Goal: Transaction & Acquisition: Purchase product/service

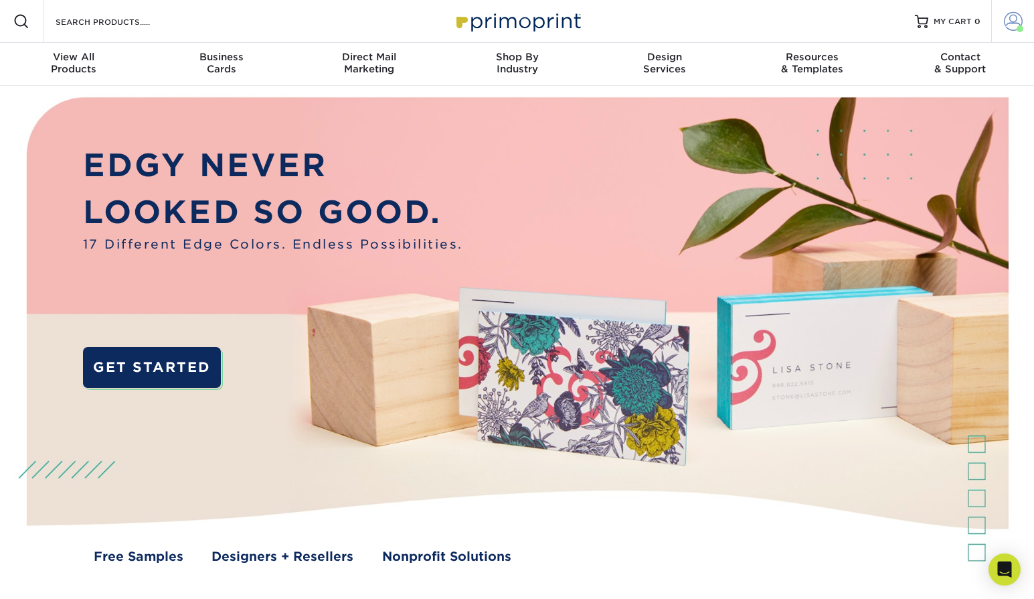
click at [1016, 23] on span at bounding box center [1013, 21] width 19 height 19
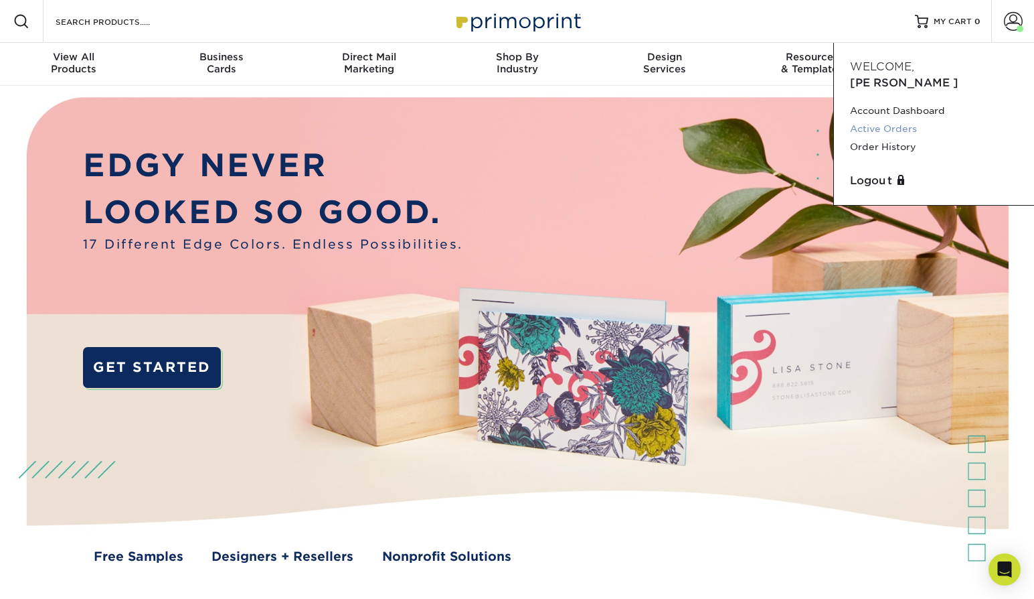
click at [905, 120] on link "Active Orders" at bounding box center [934, 129] width 168 height 18
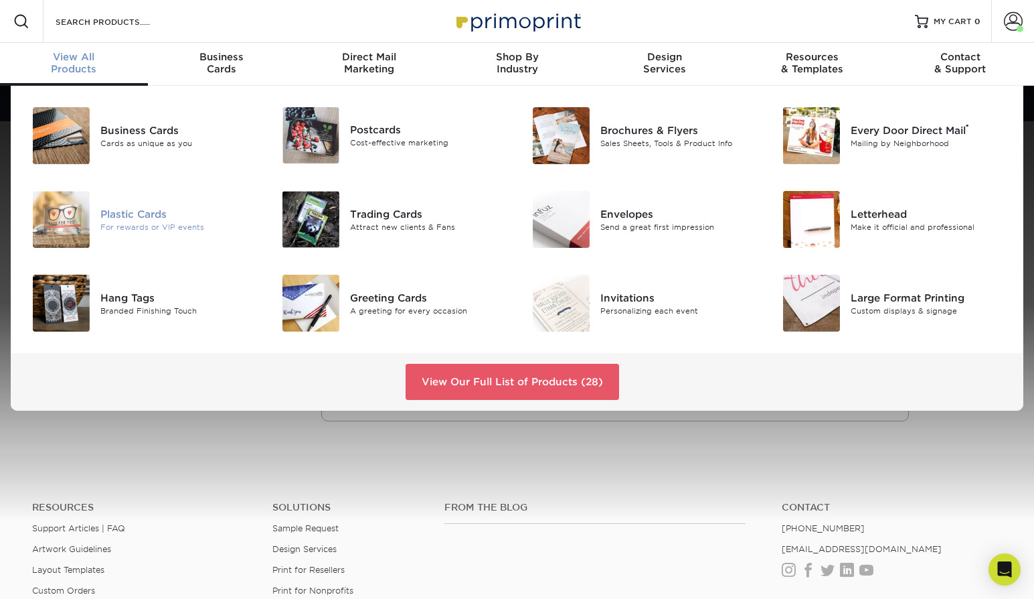
click at [127, 227] on div "For rewards or VIP events" at bounding box center [178, 226] width 157 height 11
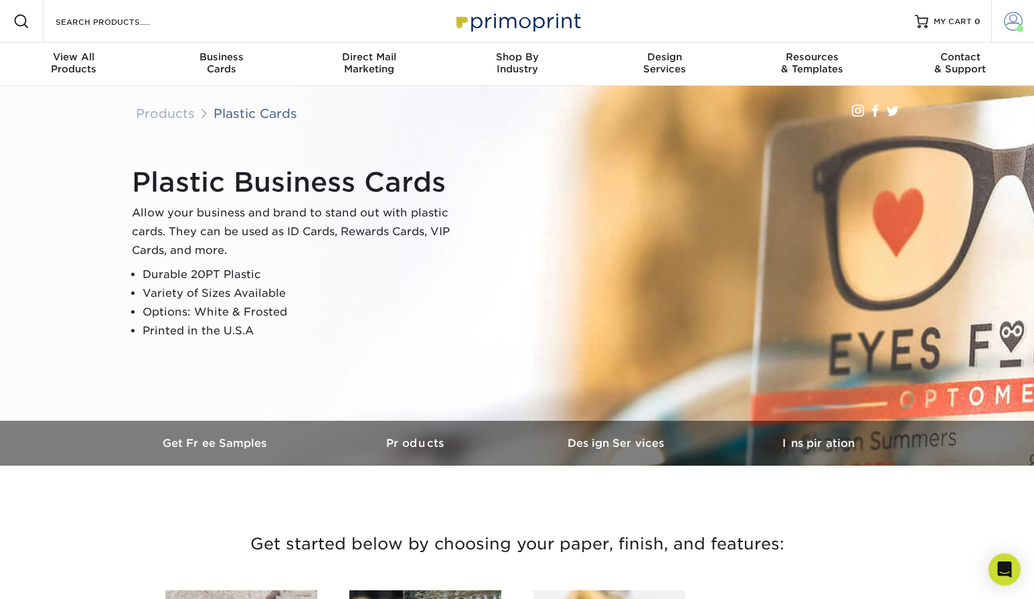
click at [1013, 21] on span at bounding box center [1013, 21] width 19 height 19
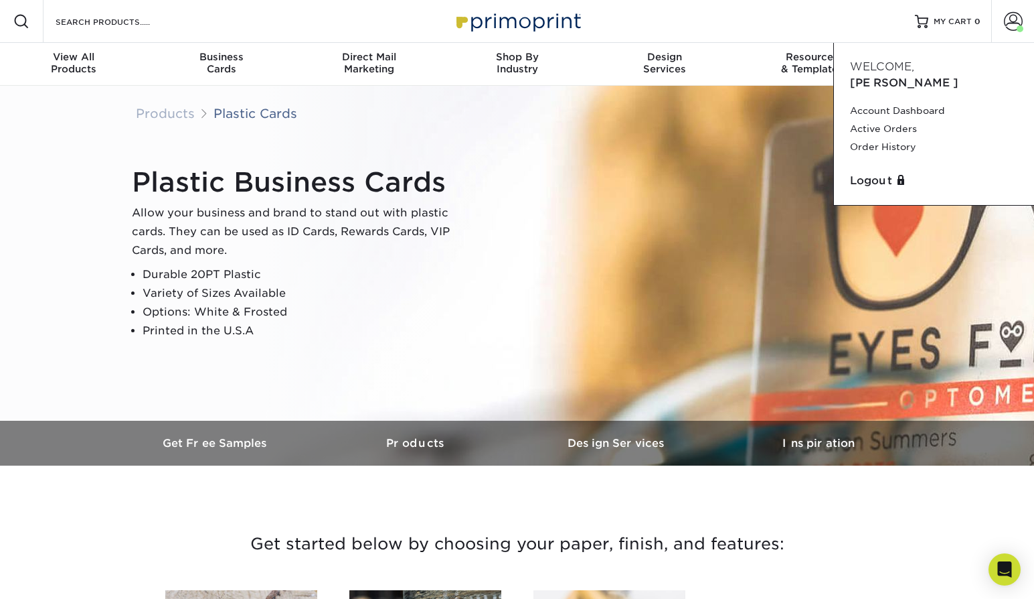
click at [526, 371] on div "Plastic Business Cards Allow your business and brand to stand out with plastic …" at bounding box center [517, 253] width 803 height 335
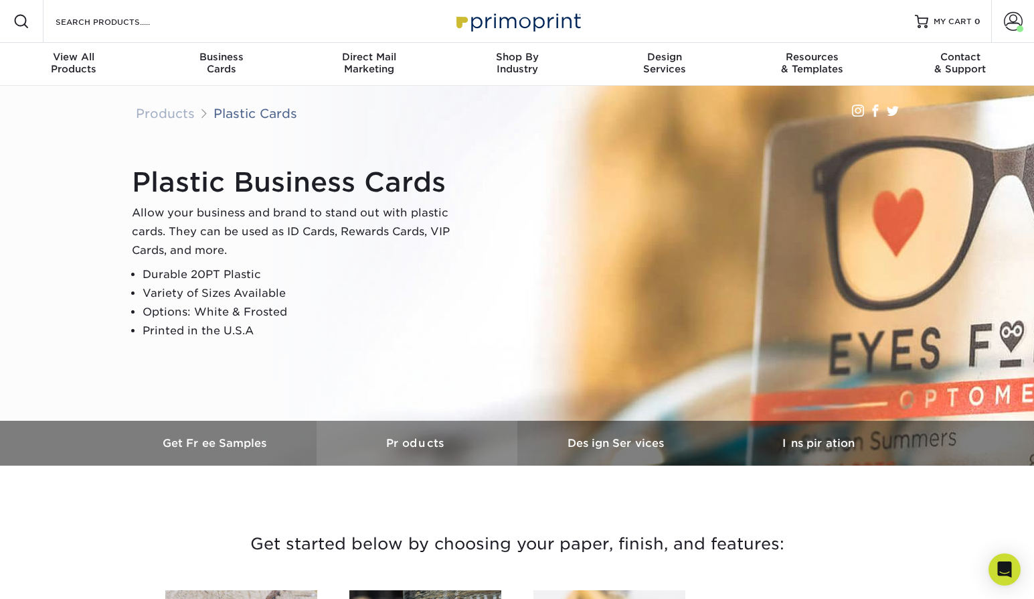
click at [436, 446] on h3 "Products" at bounding box center [417, 443] width 201 height 13
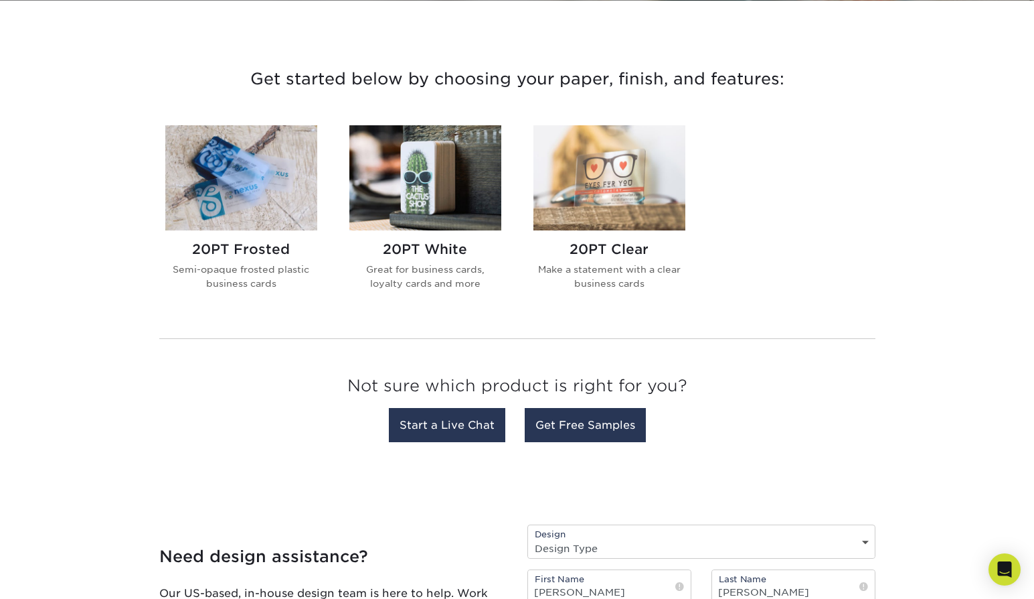
scroll to position [465, 0]
click at [617, 201] on img at bounding box center [610, 177] width 152 height 105
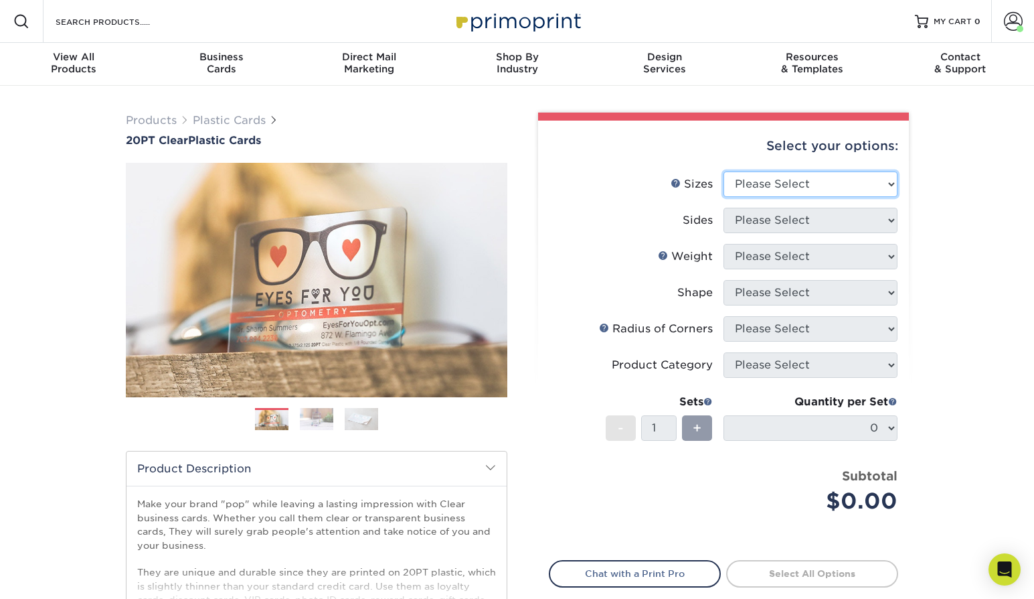
select select "2.00x3.50"
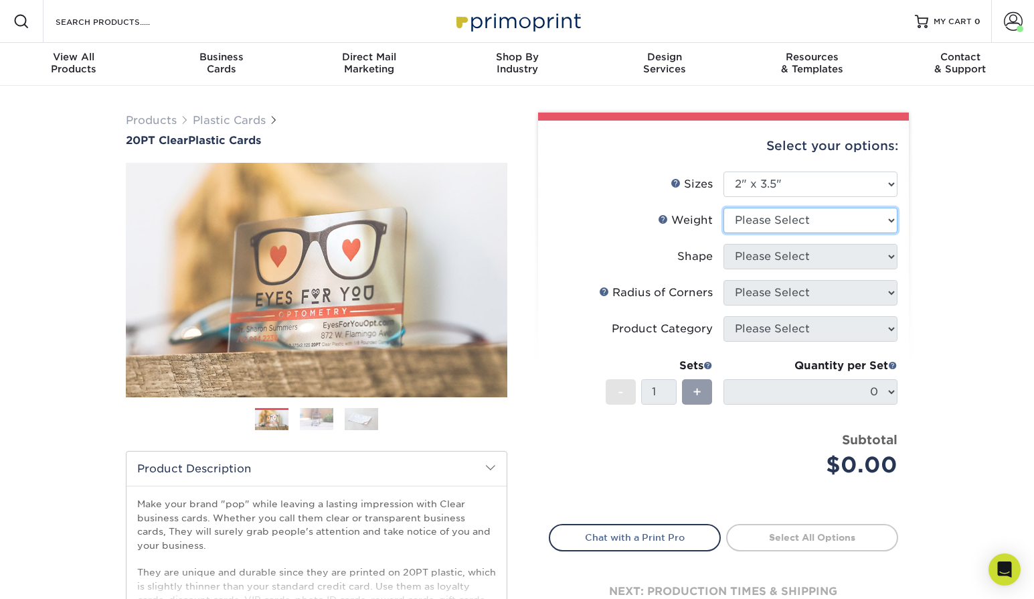
select select "20PT Clear Plastic"
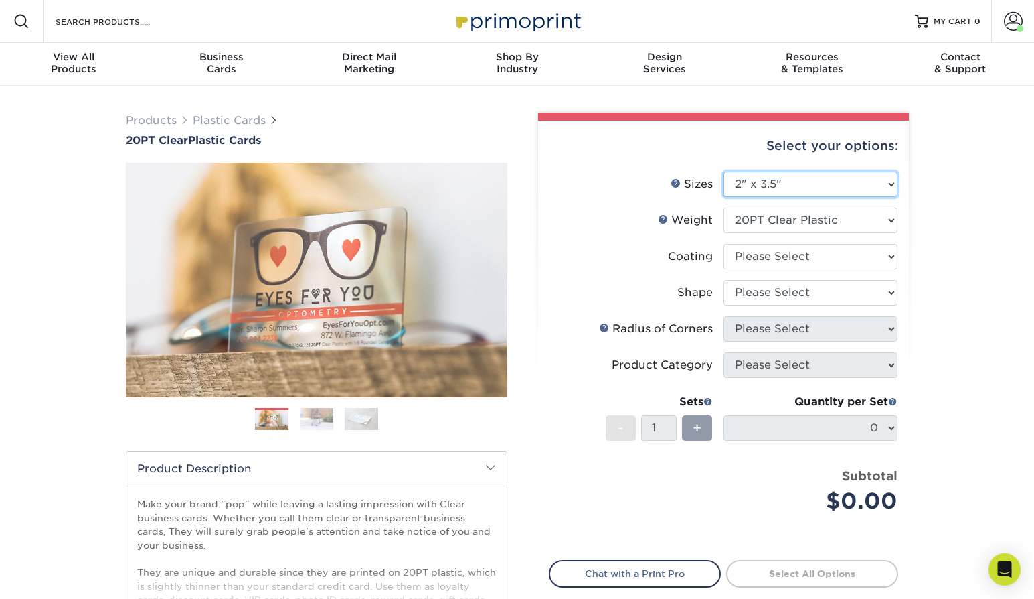
select select "2.12x3.38"
select select "-1"
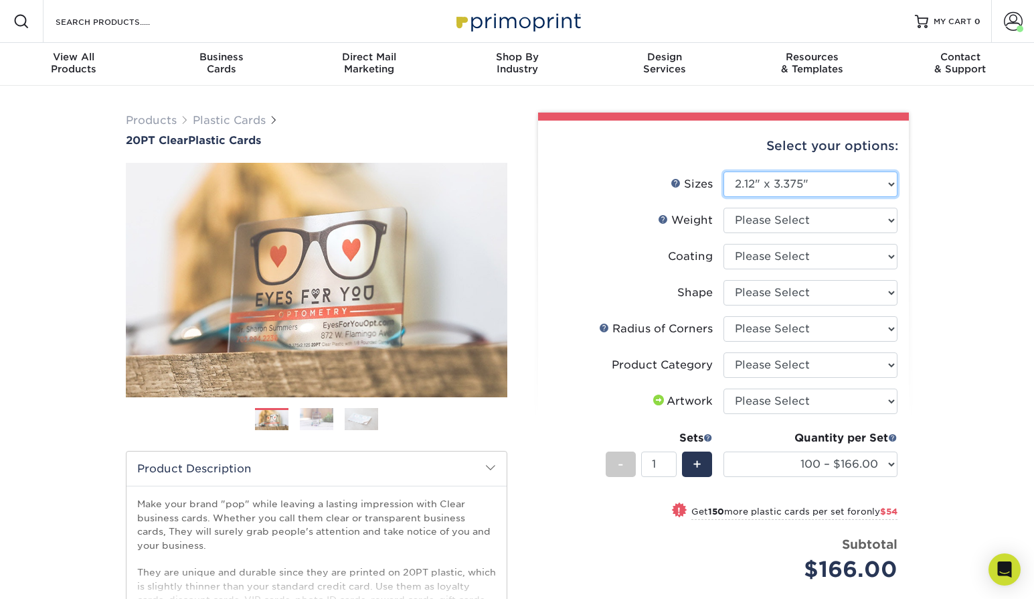
select select "2.00x3.50"
select select
